Goal: Task Accomplishment & Management: Complete application form

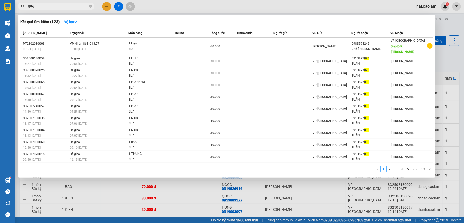
click at [71, 3] on span "896" at bounding box center [56, 7] width 76 height 8
click at [71, 4] on input "896" at bounding box center [58, 7] width 60 height 6
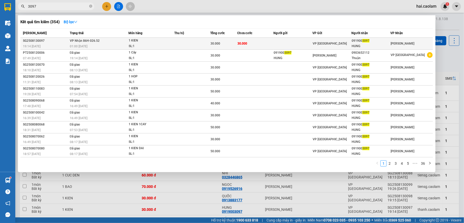
type input "3097"
click at [255, 42] on td "30.000" at bounding box center [255, 44] width 36 height 12
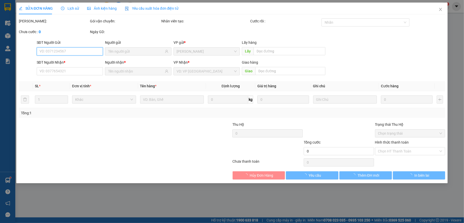
type input "0919003097"
type input "HUNG"
type input "30.000"
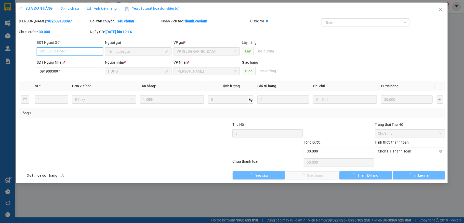
click at [402, 151] on span "Chọn HT Thanh Toán" at bounding box center [410, 152] width 64 height 8
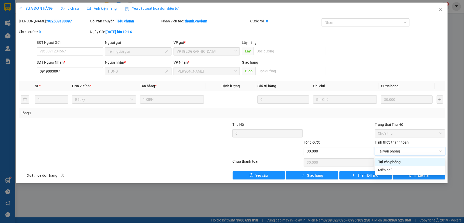
type input "0"
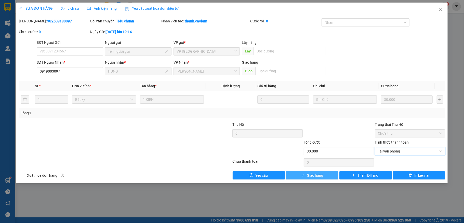
click at [304, 174] on button "Giao hàng" at bounding box center [312, 176] width 53 height 8
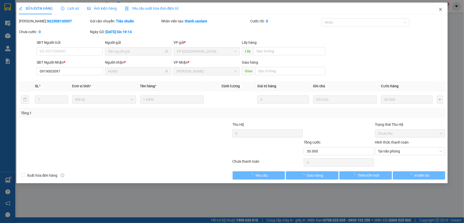
click at [440, 11] on icon "close" at bounding box center [441, 9] width 4 height 4
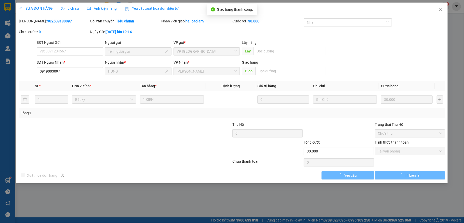
click at [441, 8] on div "1" at bounding box center [445, 6] width 9 height 9
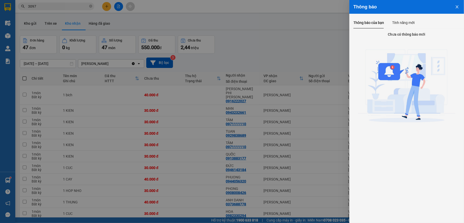
click at [298, 51] on div at bounding box center [232, 111] width 464 height 223
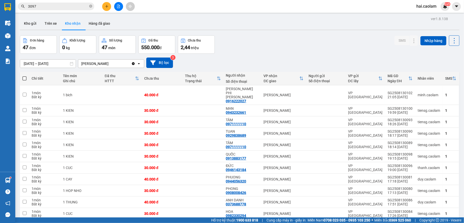
click at [243, 60] on div "[DATE] – [DATE] Press the down arrow key to interact with the calendar and sele…" at bounding box center [240, 63] width 440 height 10
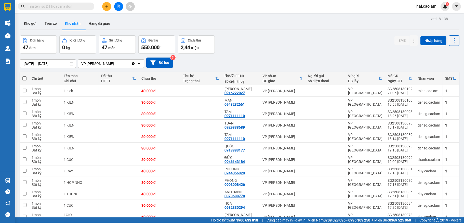
click at [42, 8] on input "text" at bounding box center [58, 7] width 60 height 6
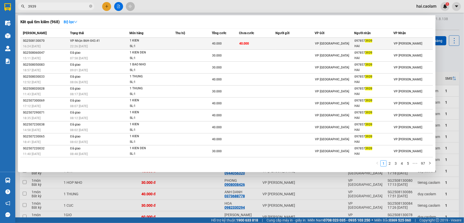
type input "3939"
click at [240, 45] on td "40.000" at bounding box center [257, 44] width 36 height 12
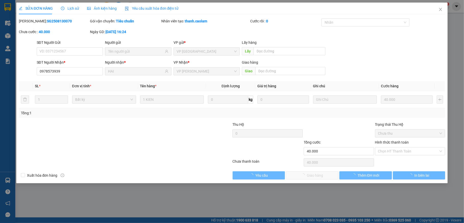
type input "0978573939"
type input "HAI"
type input "40.000"
click at [405, 153] on span "Chọn HT Thanh Toán" at bounding box center [410, 152] width 64 height 8
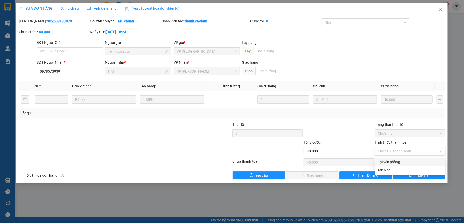
click at [407, 164] on div "Tại văn phòng" at bounding box center [410, 162] width 64 height 6
type input "0"
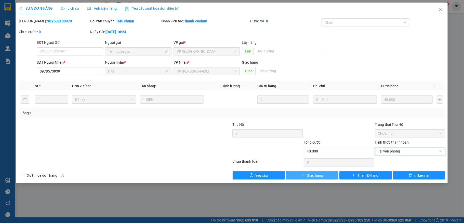
click at [300, 175] on button "Giao hàng" at bounding box center [312, 176] width 53 height 8
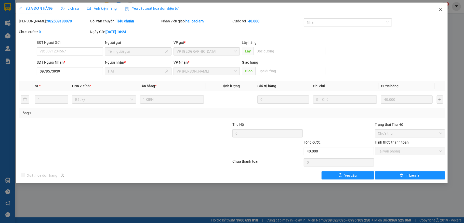
click at [439, 9] on icon "close" at bounding box center [441, 9] width 4 height 4
click at [442, 8] on div "1" at bounding box center [445, 6] width 9 height 9
click at [441, 11] on body "Kết quả tìm kiếm ( 968 ) Bộ lọc Mã ĐH Trạng thái Món hàng Thu hộ Tổng cước Chưa…" at bounding box center [232, 111] width 464 height 223
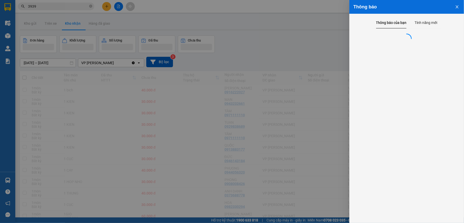
click at [251, 39] on div at bounding box center [232, 111] width 464 height 223
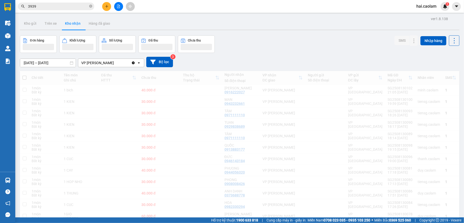
click at [464, 26] on div "Thông báo Thông báo của bạn Tính năng mới" at bounding box center [464, 111] width 0 height 223
click at [31, 24] on button "Kho gửi" at bounding box center [30, 23] width 21 height 12
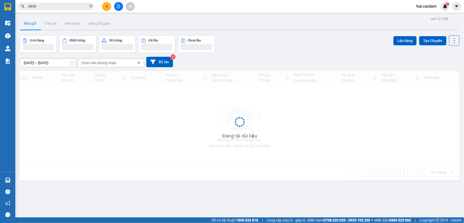
click at [31, 24] on button "Kho gửi" at bounding box center [30, 23] width 21 height 12
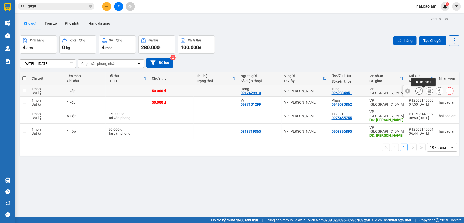
click at [428, 92] on icon at bounding box center [430, 91] width 4 height 4
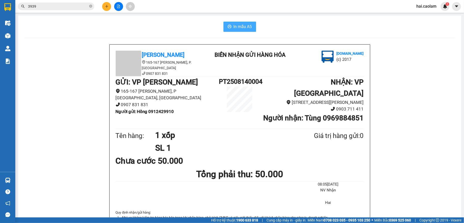
click at [242, 27] on span "In mẫu A5" at bounding box center [243, 26] width 18 height 6
click at [118, 6] on icon "file-add" at bounding box center [119, 7] width 4 height 4
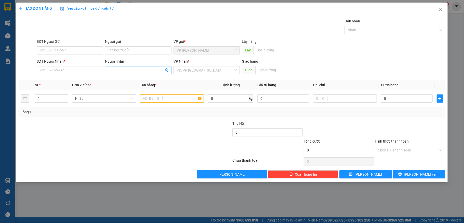
click at [136, 72] on input "Người nhận" at bounding box center [135, 71] width 55 height 6
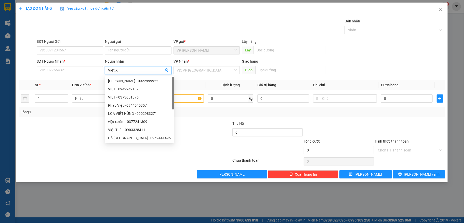
type input "Việt XO"
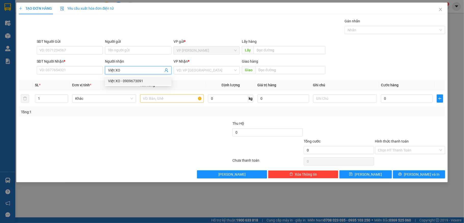
click at [132, 81] on div "Việt XO - 0909673091" at bounding box center [138, 81] width 60 height 6
type input "0909673091"
type input "Việt XO"
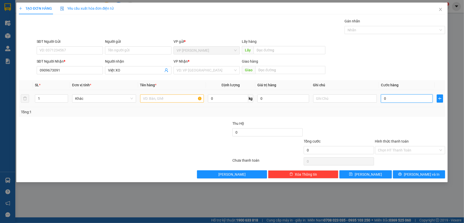
click at [401, 100] on input "0" at bounding box center [406, 99] width 51 height 8
type input "3"
type input "30"
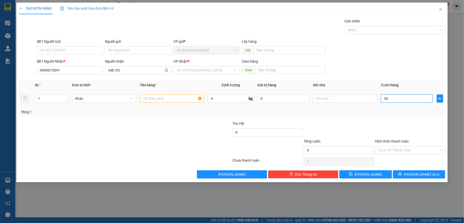
type input "30"
type input "30.000"
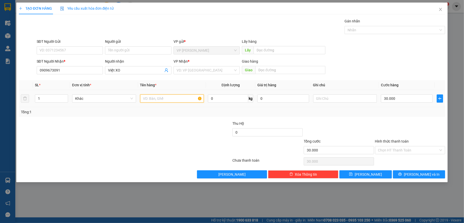
click at [167, 97] on input "text" at bounding box center [172, 99] width 64 height 8
type input "1 Xách BH"
click at [421, 150] on input "Hình thức thanh toán" at bounding box center [408, 151] width 61 height 8
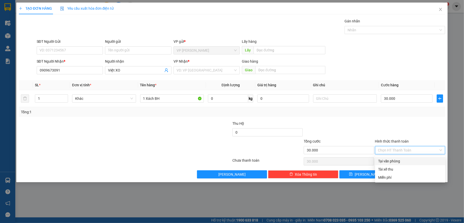
click at [403, 160] on div "Tại văn phòng" at bounding box center [410, 162] width 64 height 6
type input "0"
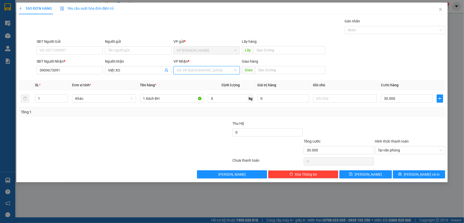
click at [214, 70] on input "search" at bounding box center [205, 71] width 57 height 8
drag, startPoint x: 201, startPoint y: 87, endPoint x: 220, endPoint y: 105, distance: 26.3
click at [201, 87] on div "VP [GEOGRAPHIC_DATA]" at bounding box center [207, 89] width 60 height 6
drag, startPoint x: 408, startPoint y: 174, endPoint x: 396, endPoint y: 165, distance: 14.9
click at [407, 174] on button "Lưu và In" at bounding box center [419, 175] width 53 height 8
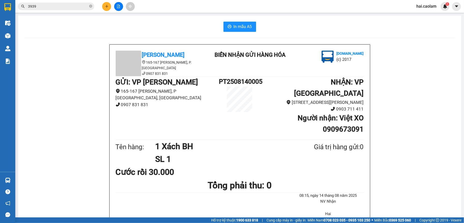
click at [238, 26] on span "In mẫu A5" at bounding box center [243, 26] width 18 height 6
click at [47, 6] on input "3939" at bounding box center [58, 7] width 60 height 6
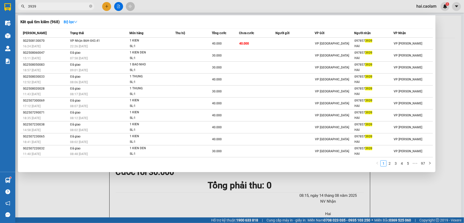
click at [47, 6] on input "3939" at bounding box center [58, 7] width 60 height 6
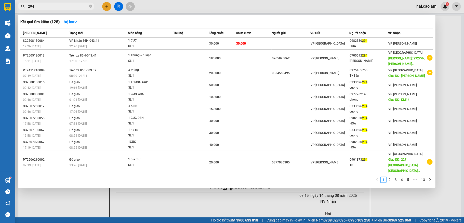
type input "294"
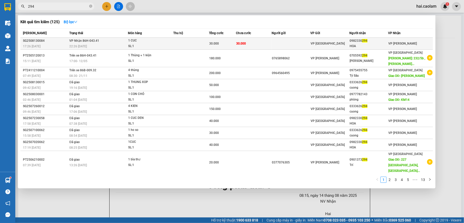
click at [372, 43] on div "0982330 294" at bounding box center [369, 40] width 38 height 5
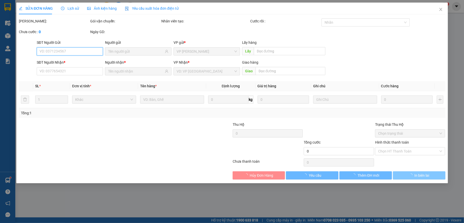
type input "0982330294"
type input "HOA"
type input "30.000"
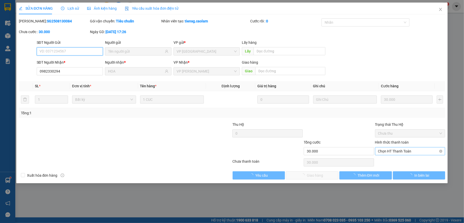
click at [400, 153] on span "Chọn HT Thanh Toán" at bounding box center [410, 152] width 64 height 8
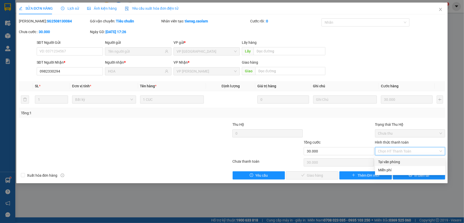
click at [386, 162] on div "Tại văn phòng" at bounding box center [410, 162] width 64 height 6
type input "0"
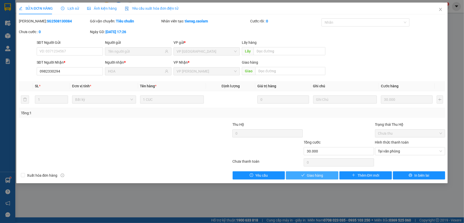
click at [320, 176] on span "Giao hàng" at bounding box center [315, 176] width 16 height 6
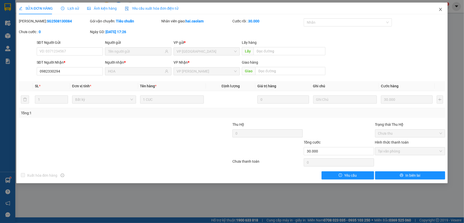
click at [441, 10] on icon "close" at bounding box center [441, 9] width 4 height 4
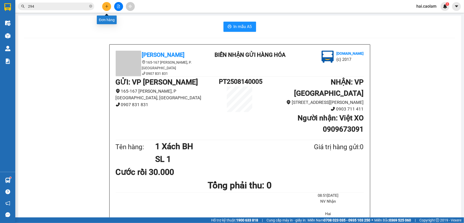
click at [106, 6] on icon "plus" at bounding box center [107, 7] width 4 height 4
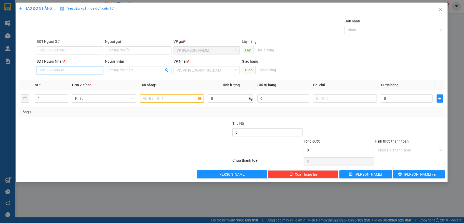
click at [67, 69] on input "SĐT Người Nhận *" at bounding box center [70, 70] width 67 height 8
type input "0943771658"
click at [132, 71] on input "Người nhận" at bounding box center [135, 71] width 55 height 6
type input "Hông Thái"
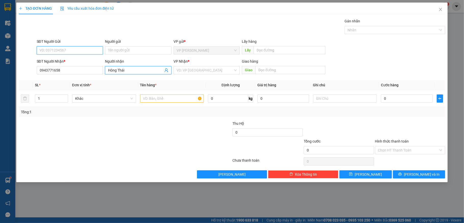
click at [63, 49] on input "SĐT Người Gửi" at bounding box center [70, 50] width 67 height 8
drag, startPoint x: 388, startPoint y: 103, endPoint x: 390, endPoint y: 99, distance: 4.4
click at [388, 103] on div "0" at bounding box center [406, 99] width 51 height 10
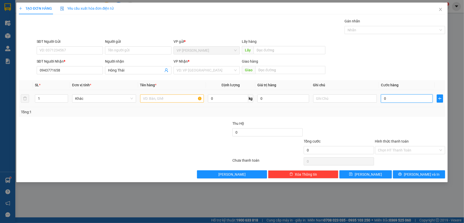
click at [390, 99] on input "0" at bounding box center [406, 99] width 51 height 8
type input "5"
type input "50"
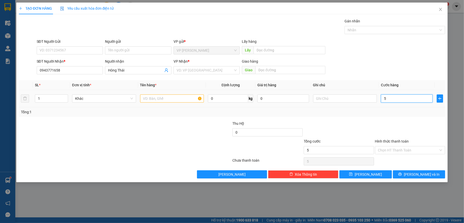
type input "50"
click at [201, 73] on input "search" at bounding box center [205, 71] width 57 height 8
type input "50.000"
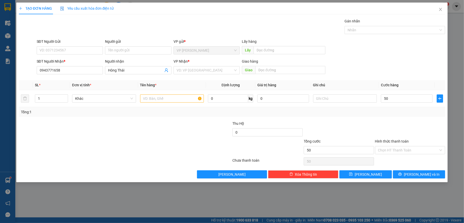
type input "50.000"
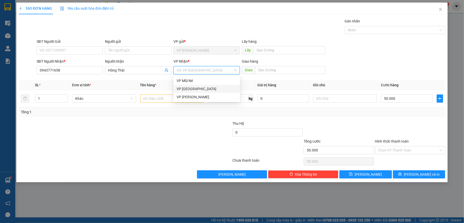
click at [194, 89] on div "VP [GEOGRAPHIC_DATA]" at bounding box center [207, 89] width 60 height 6
click at [161, 100] on input "text" at bounding box center [172, 99] width 64 height 8
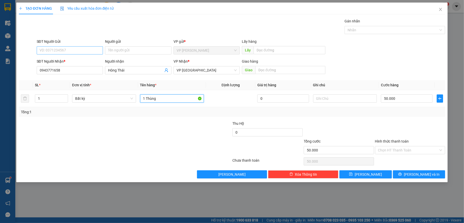
type input "1 Thùng"
click at [57, 49] on input "SĐT Người Gửi" at bounding box center [70, 50] width 67 height 8
type input "0354126676"
click at [410, 152] on input "Hình thức thanh toán" at bounding box center [408, 151] width 61 height 8
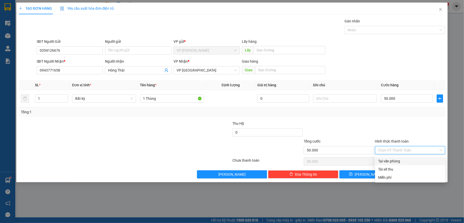
click at [402, 162] on div "Tại văn phòng" at bounding box center [410, 162] width 64 height 6
type input "0"
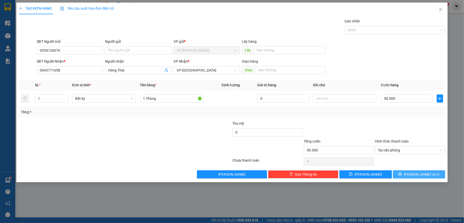
click at [417, 175] on span "Lưu và In" at bounding box center [422, 175] width 36 height 6
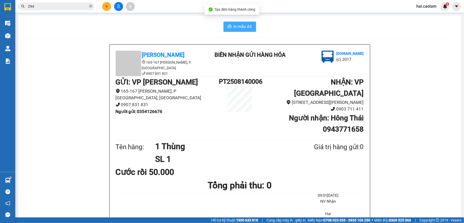
click at [241, 28] on span "In mẫu A5" at bounding box center [243, 26] width 18 height 6
